Goal: Task Accomplishment & Management: Manage account settings

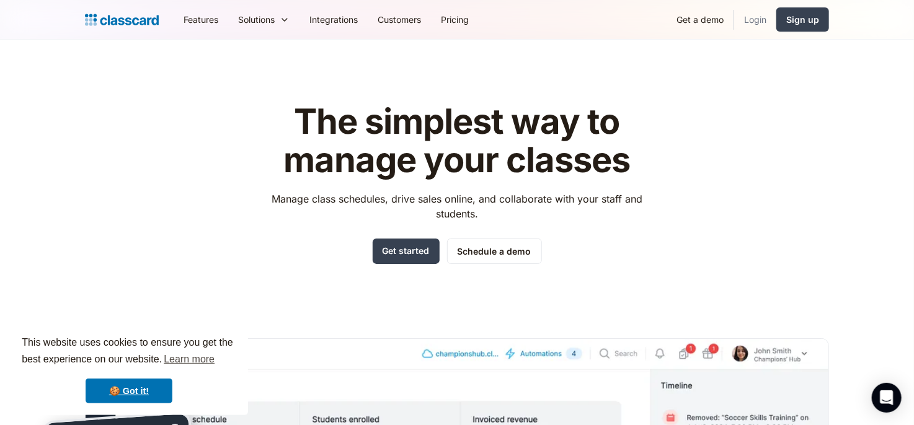
click at [755, 18] on link "Login" at bounding box center [755, 20] width 42 height 28
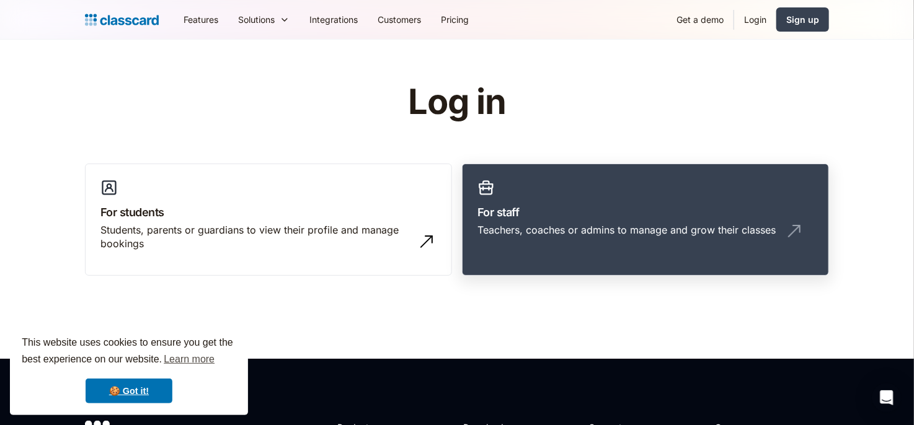
click at [530, 174] on link "For staff Teachers, coaches or admins to manage and grow their classes" at bounding box center [645, 220] width 367 height 113
